Goal: Task Accomplishment & Management: Manage account settings

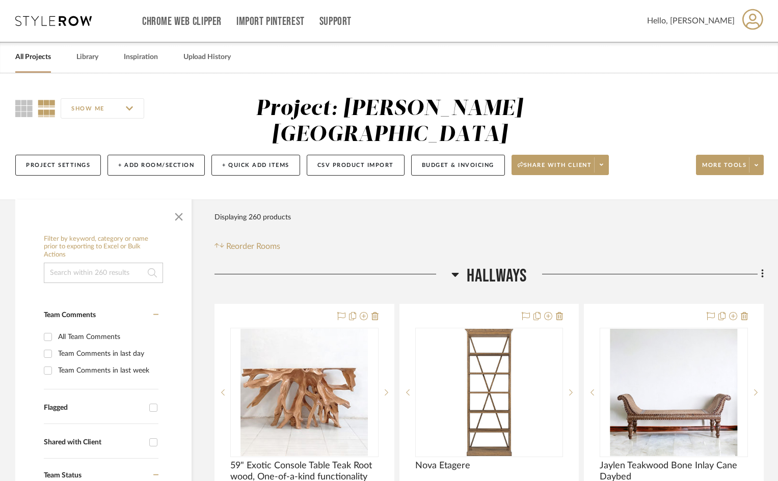
click at [24, 61] on link "All Projects" at bounding box center [33, 57] width 36 height 14
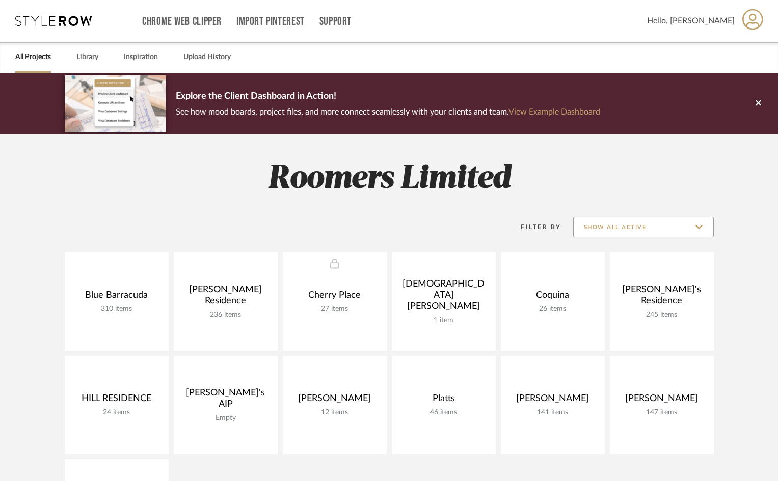
click at [696, 228] on input "Show All Active" at bounding box center [643, 227] width 141 height 20
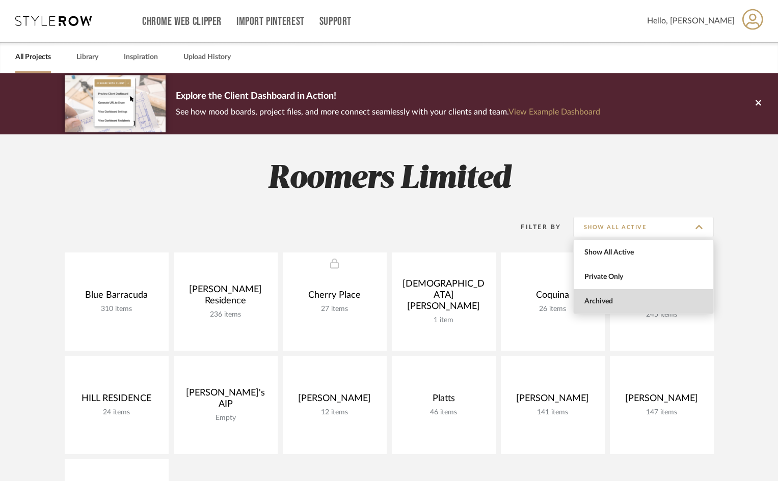
click at [597, 304] on span "Archived" at bounding box center [644, 301] width 121 height 9
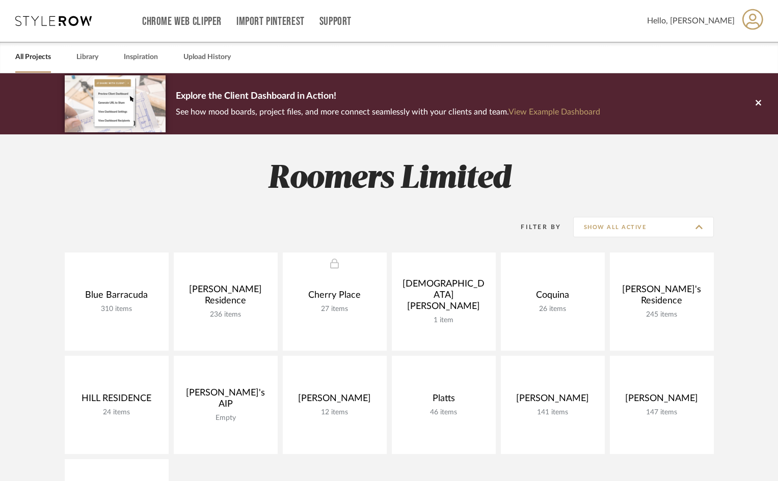
type input "Archived"
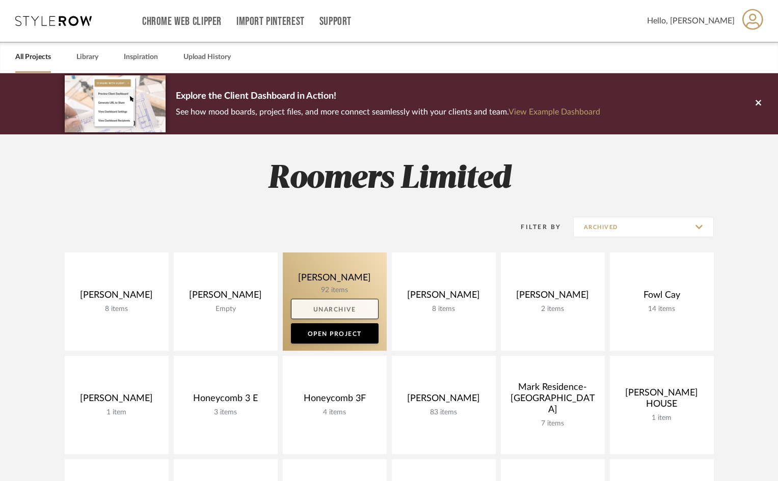
click at [349, 310] on link "Unarchive" at bounding box center [335, 309] width 88 height 20
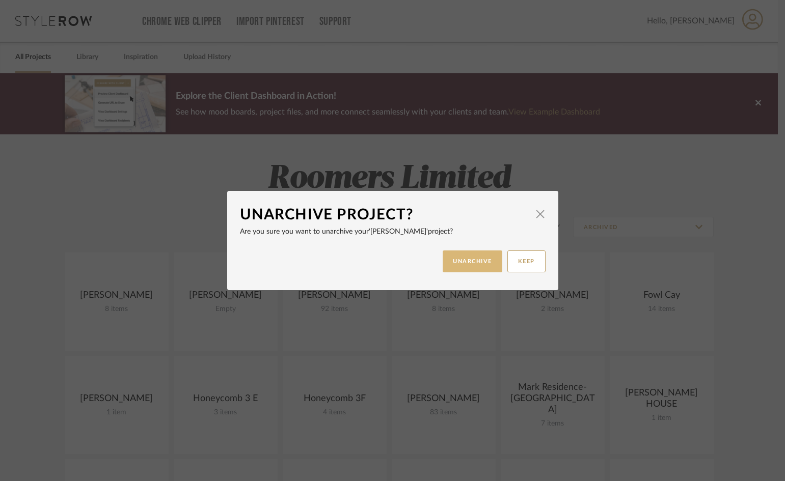
click at [467, 259] on button "UNARCHIVE" at bounding box center [473, 262] width 60 height 22
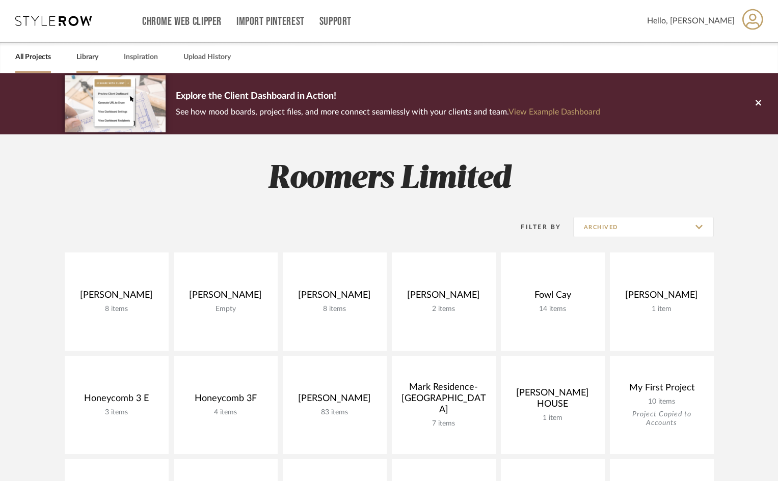
click at [87, 52] on link "Library" at bounding box center [87, 57] width 22 height 14
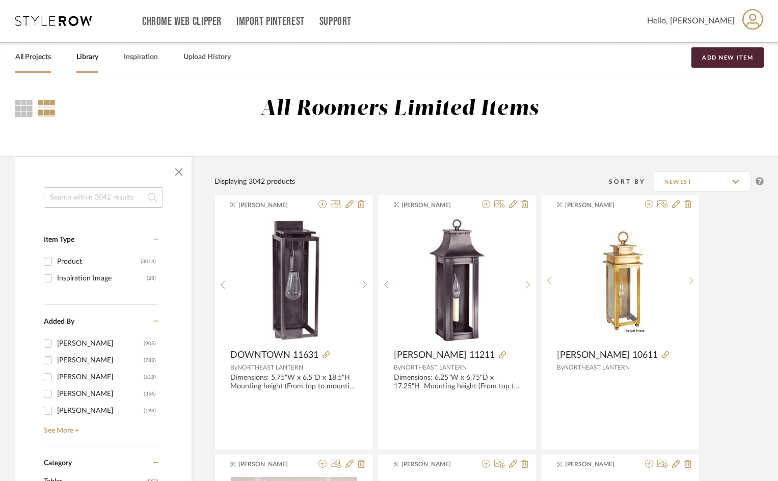
click at [21, 56] on link "All Projects" at bounding box center [33, 57] width 36 height 14
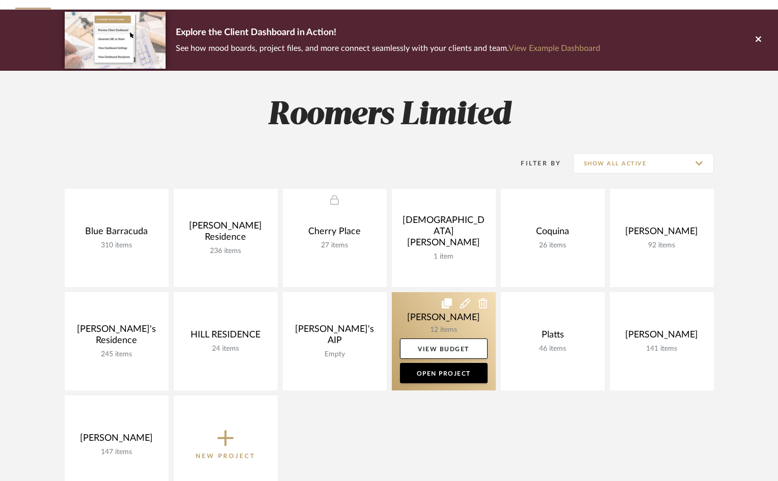
scroll to position [153, 0]
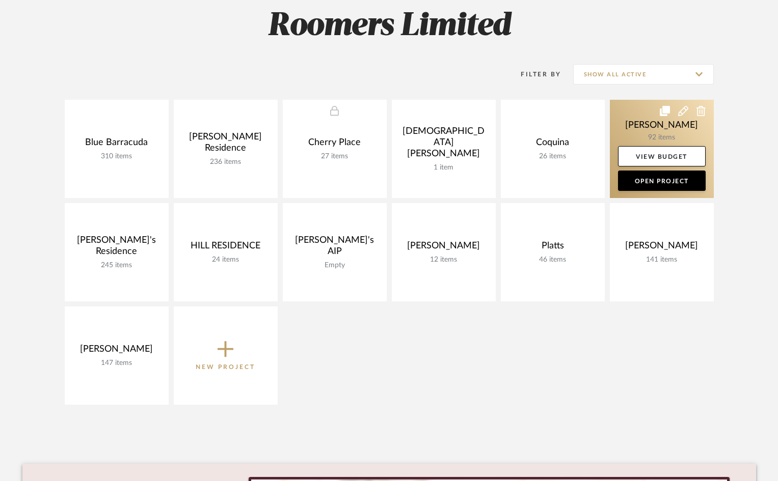
click at [668, 135] on link at bounding box center [662, 149] width 104 height 98
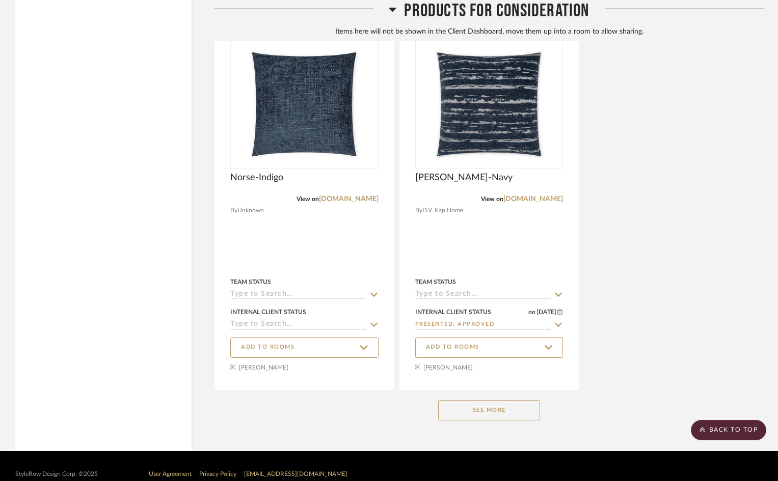
scroll to position [7279, 0]
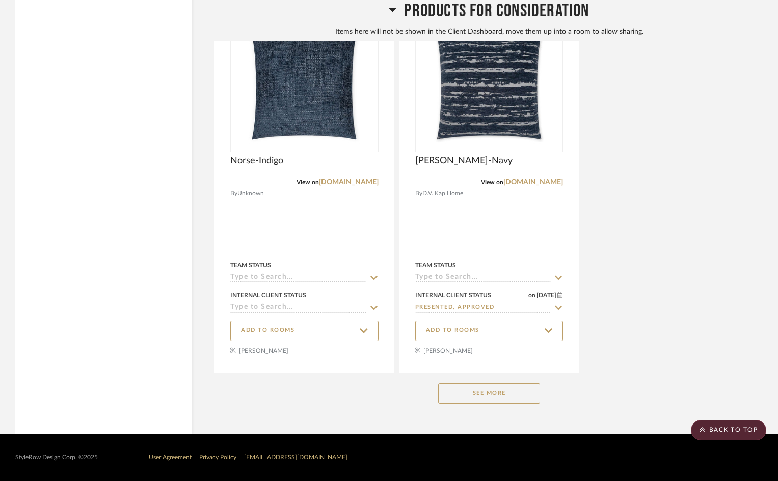
click at [455, 394] on button "See More" at bounding box center [489, 393] width 102 height 20
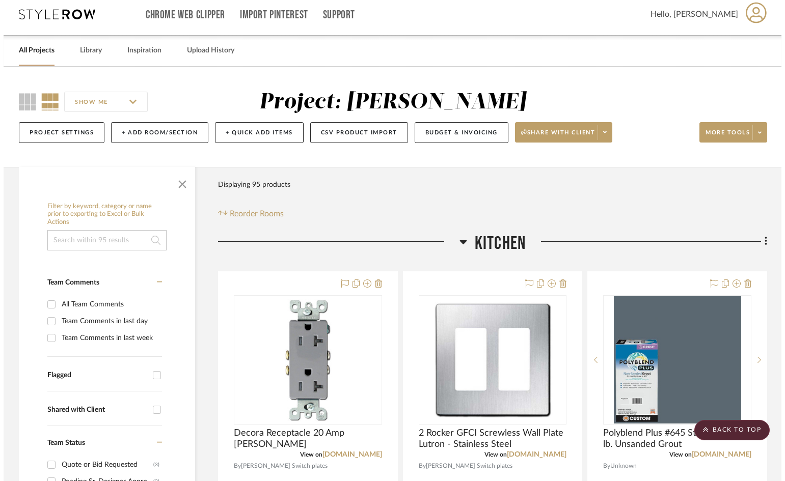
scroll to position [0, 0]
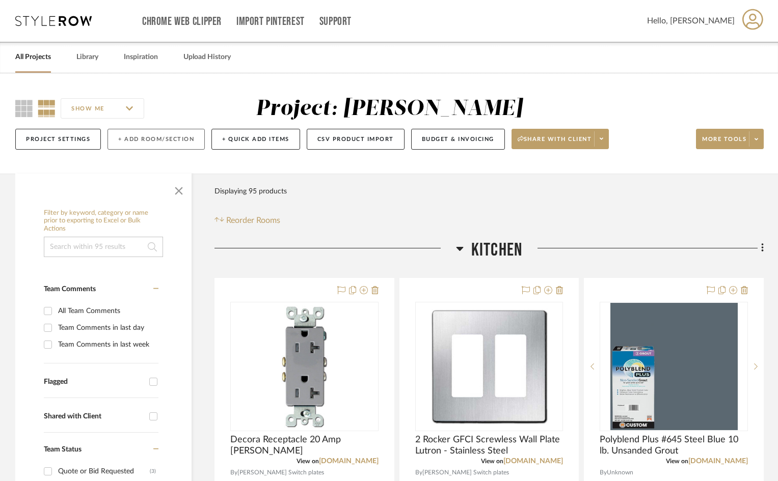
click at [175, 143] on button "+ Add Room/Section" at bounding box center [155, 139] width 97 height 21
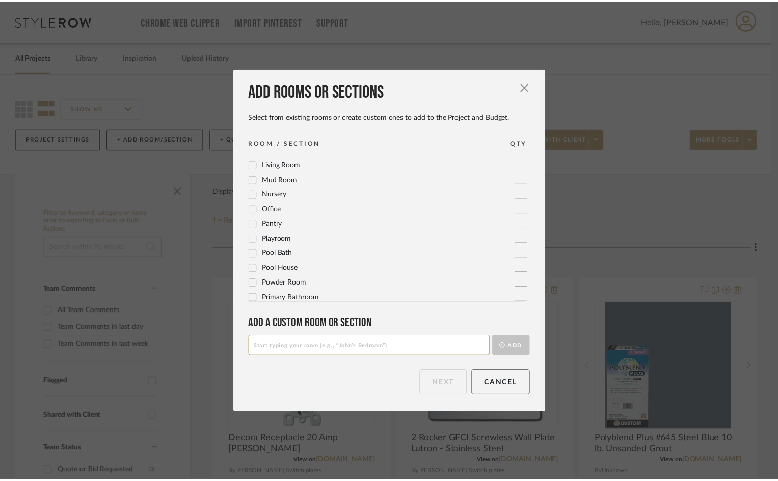
scroll to position [340, 0]
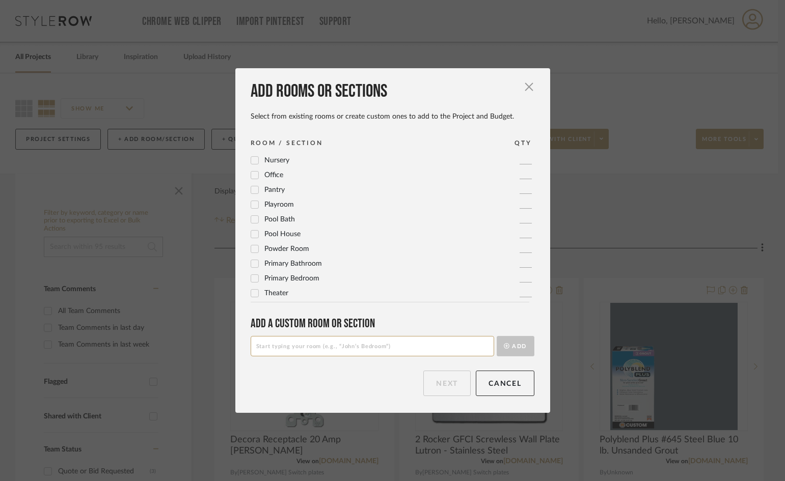
click at [273, 293] on span "Theater" at bounding box center [276, 293] width 24 height 7
click at [438, 391] on button "Next" at bounding box center [446, 383] width 47 height 25
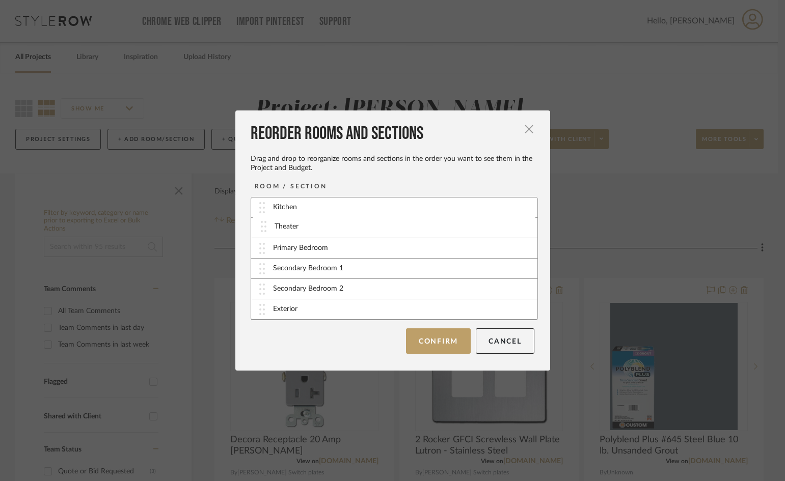
drag, startPoint x: 296, startPoint y: 312, endPoint x: 301, endPoint y: 229, distance: 83.2
click at [432, 339] on button "Confirm" at bounding box center [438, 340] width 65 height 25
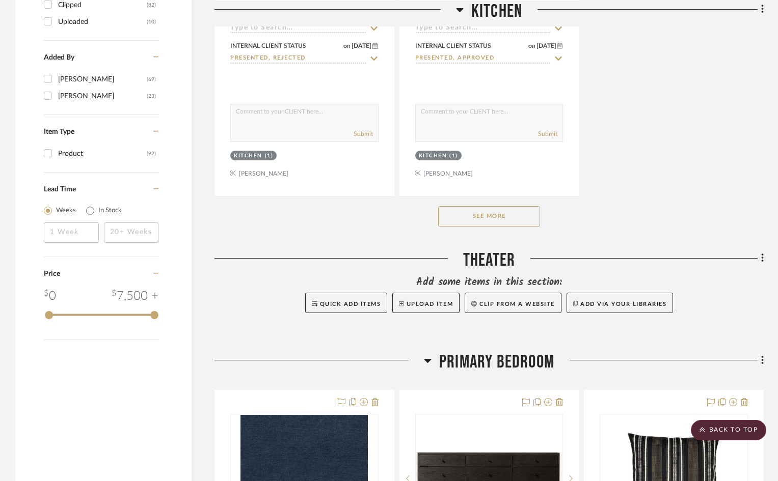
scroll to position [1426, 0]
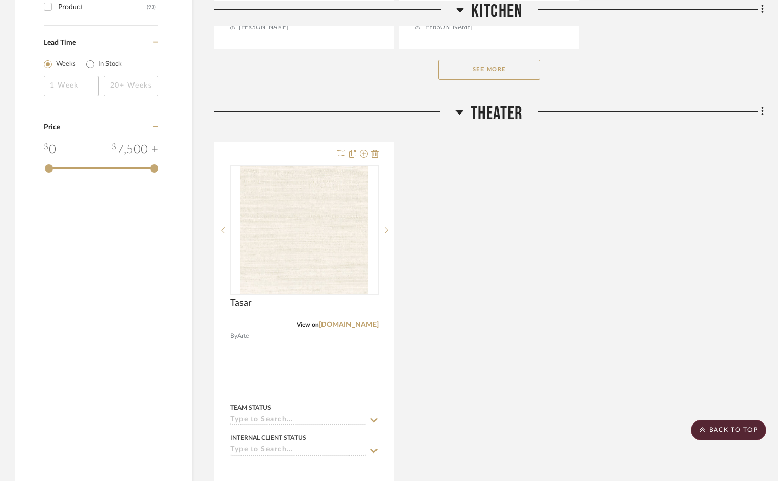
scroll to position [1630, 0]
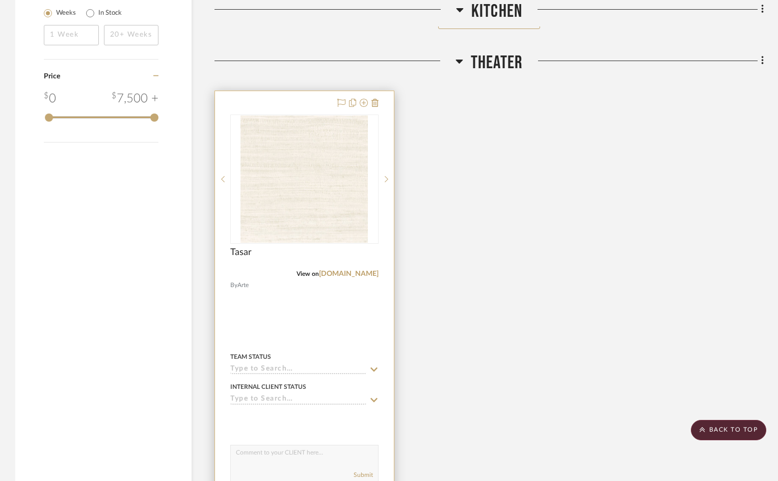
click at [289, 366] on input at bounding box center [298, 370] width 136 height 10
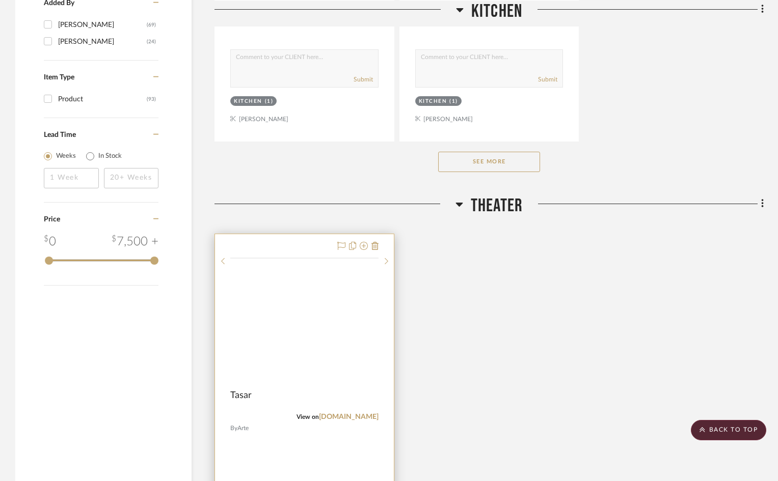
scroll to position [1579, 0]
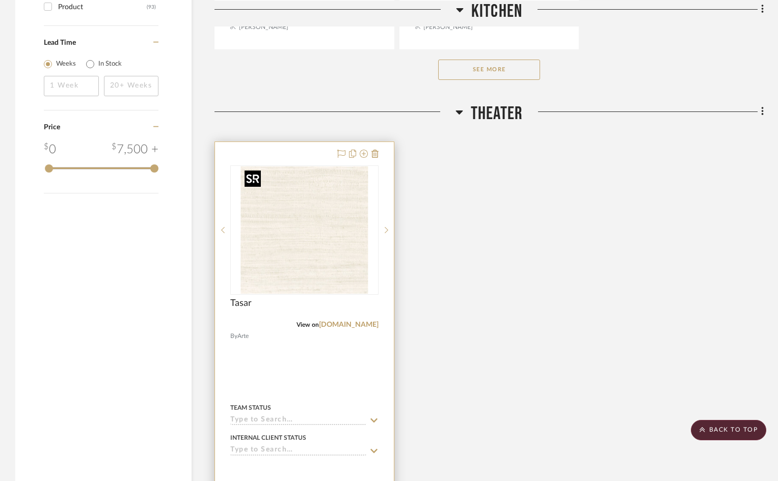
click at [339, 262] on img "0" at bounding box center [303, 230] width 127 height 127
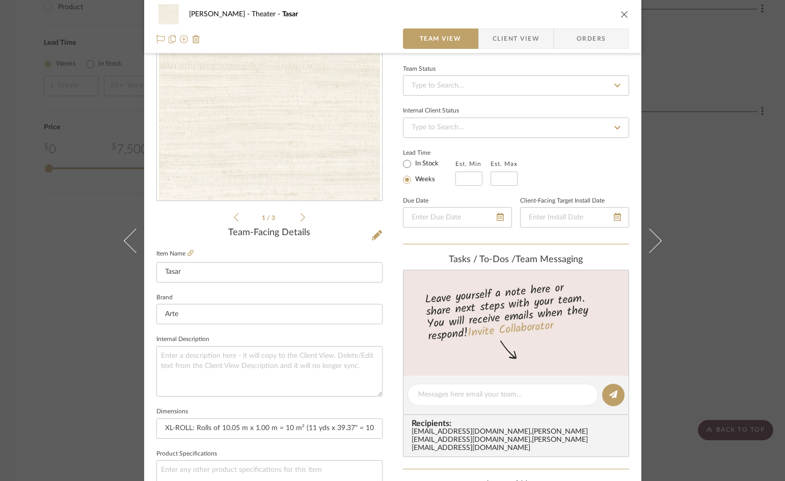
scroll to position [102, 0]
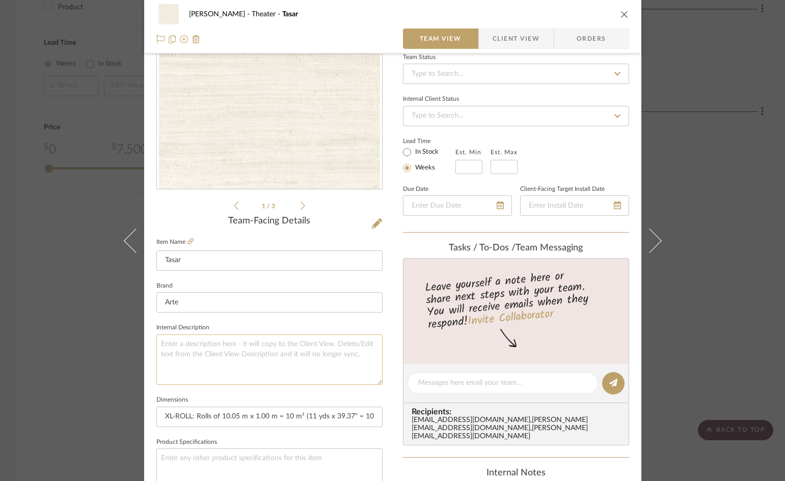
click at [327, 351] on textarea at bounding box center [269, 360] width 226 height 50
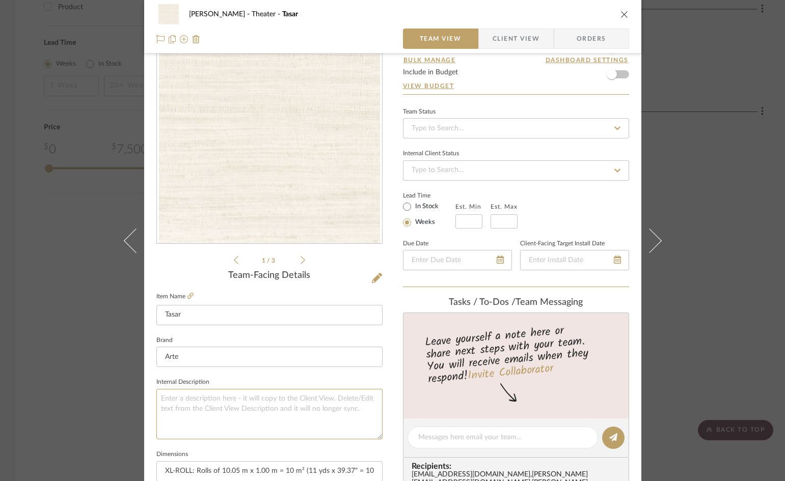
scroll to position [0, 0]
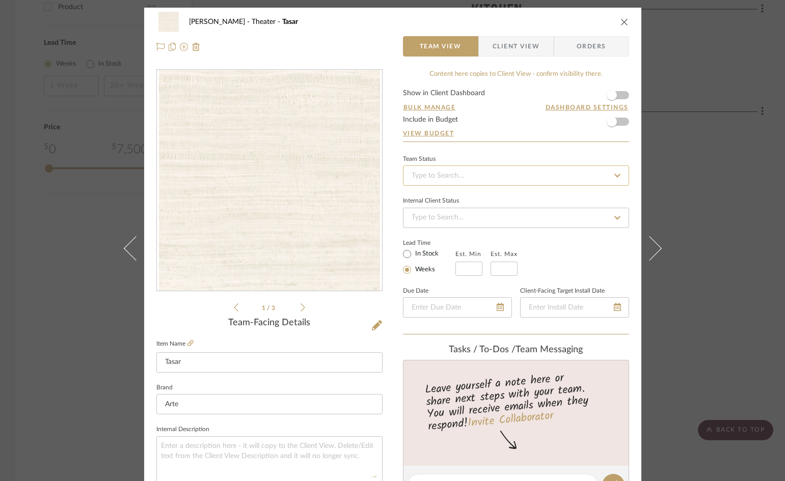
click at [423, 177] on input at bounding box center [516, 176] width 226 height 20
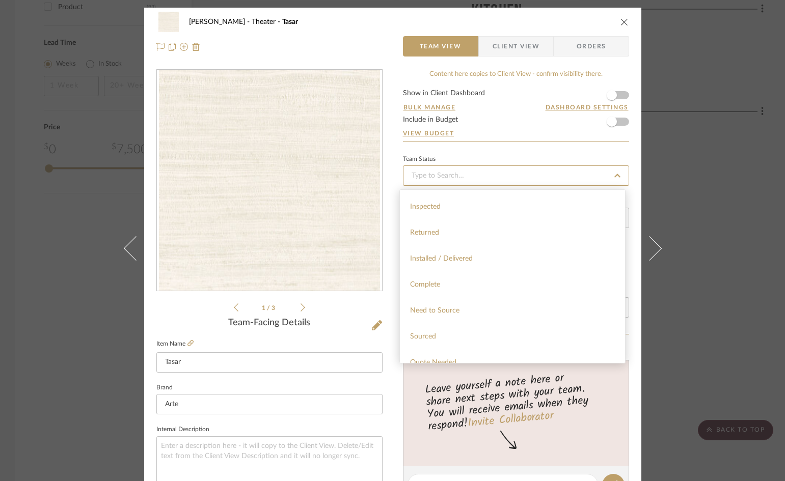
scroll to position [255, 0]
click at [439, 314] on span "Quote Needed" at bounding box center [433, 311] width 46 height 7
type input "[DATE]"
type input "Quote Needed"
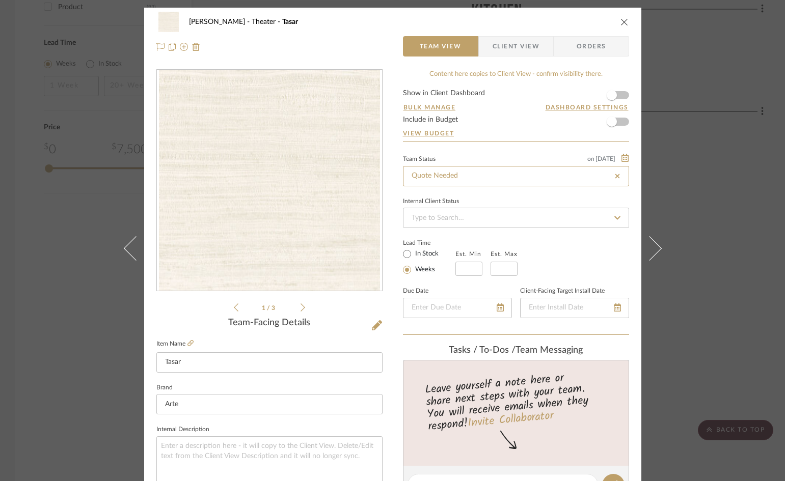
type input "[DATE]"
type input "Quote Needed"
click at [440, 225] on input at bounding box center [516, 218] width 226 height 20
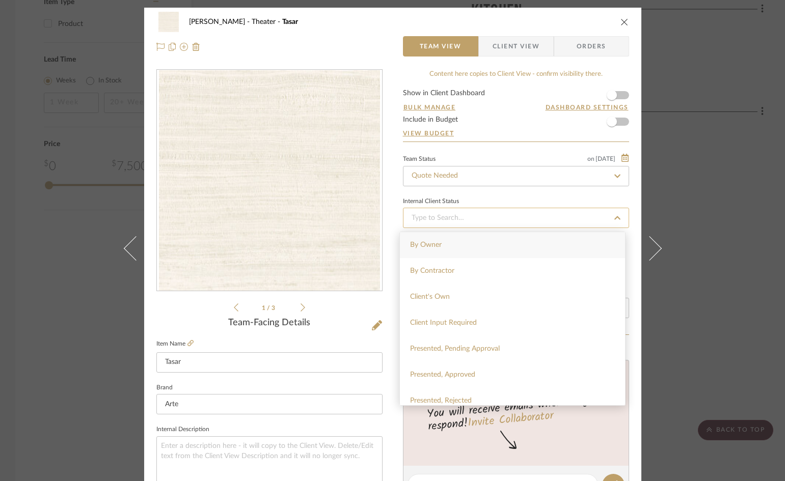
click at [440, 225] on input at bounding box center [516, 218] width 226 height 20
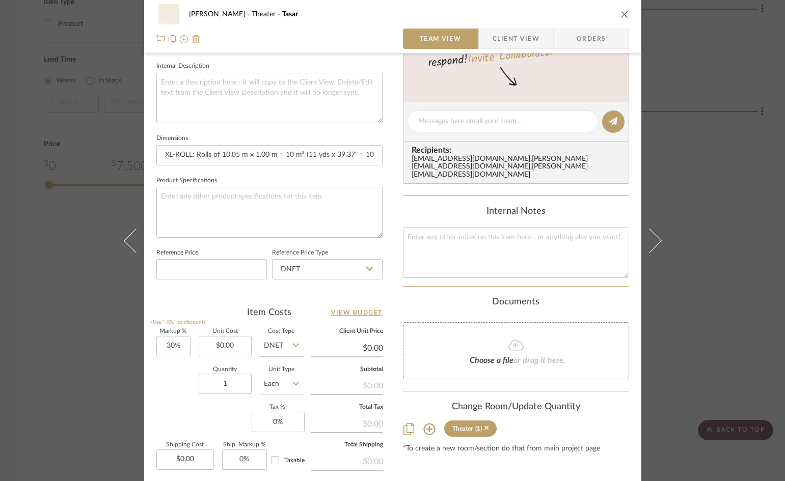
scroll to position [263, 0]
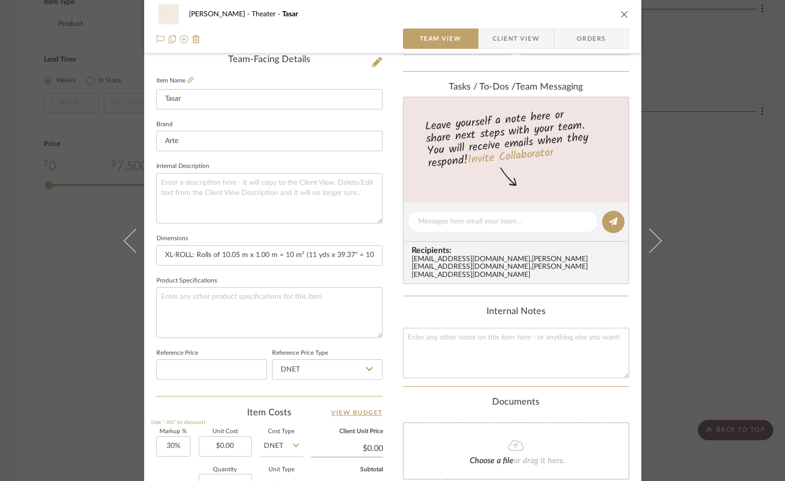
click at [620, 13] on icon "close" at bounding box center [624, 14] width 8 height 8
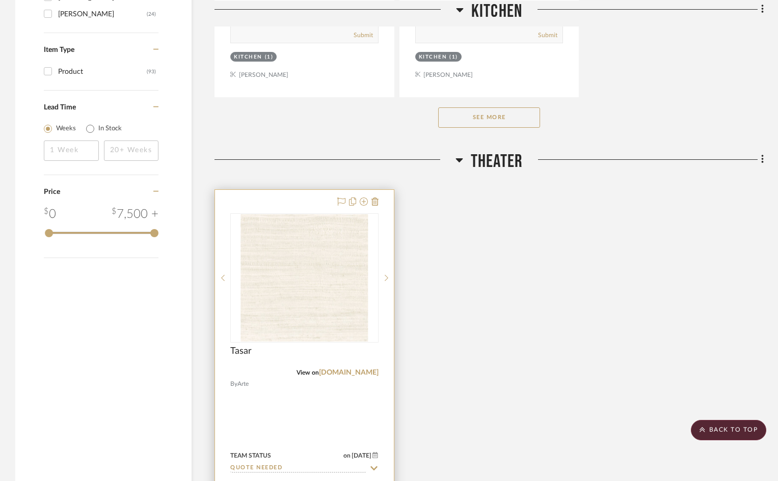
scroll to position [1324, 0]
